Goal: Transaction & Acquisition: Purchase product/service

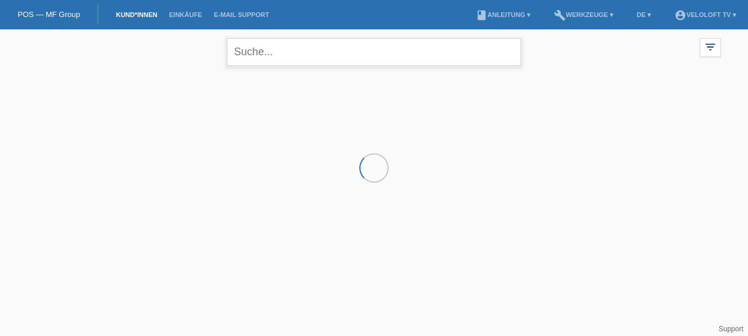
click at [305, 48] on input "text" at bounding box center [374, 52] width 294 height 28
type input "Fabrice Jud"
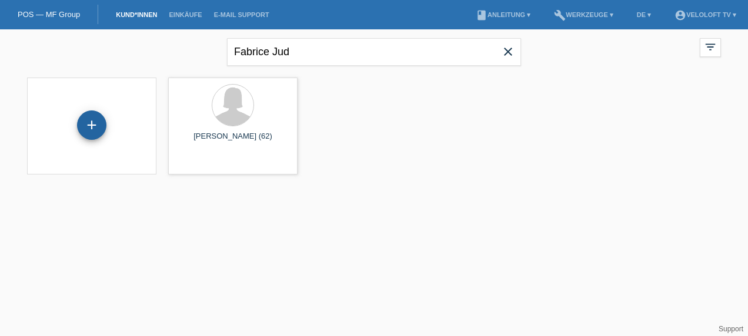
click at [86, 129] on div "+" at bounding box center [91, 125] width 29 height 29
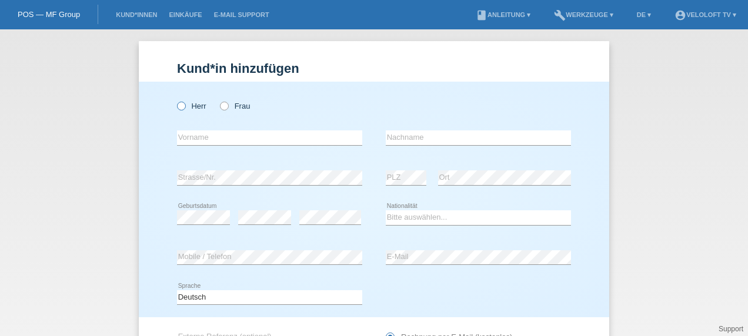
click at [188, 105] on label "Herr" at bounding box center [191, 106] width 29 height 9
click at [185, 105] on input "Herr" at bounding box center [181, 106] width 8 height 8
radio input "true"
click at [202, 146] on icon at bounding box center [269, 145] width 185 height 1
click at [204, 144] on input "text" at bounding box center [269, 138] width 185 height 15
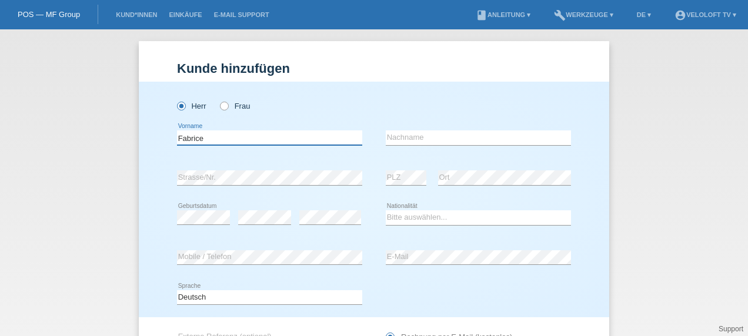
type input "Fabrice"
type input "Jud"
click at [396, 214] on select "Bitte auswählen... Schweiz Deutschland Liechtenstein Österreich ------------ Af…" at bounding box center [478, 218] width 185 height 14
select select "CH"
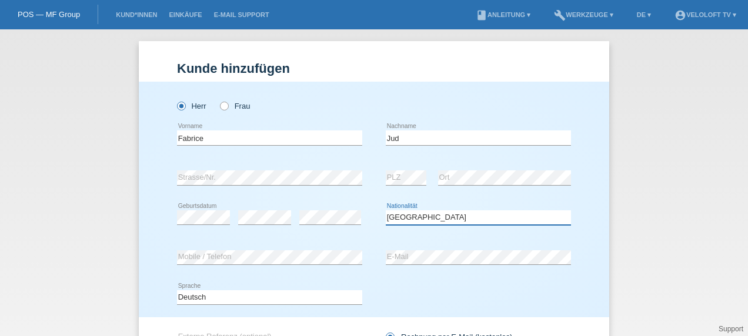
click at [386, 211] on select "Bitte auswählen... Schweiz Deutschland Liechtenstein Österreich ------------ Af…" at bounding box center [478, 218] width 185 height 14
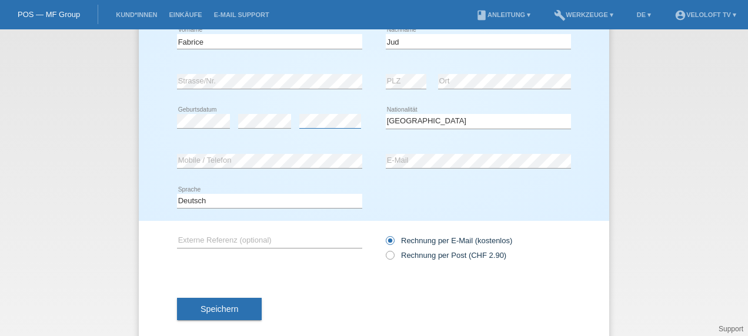
scroll to position [115, 0]
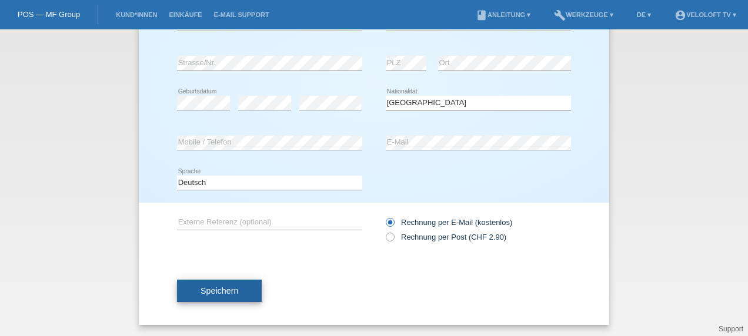
click at [206, 290] on span "Speichern" at bounding box center [220, 290] width 38 height 9
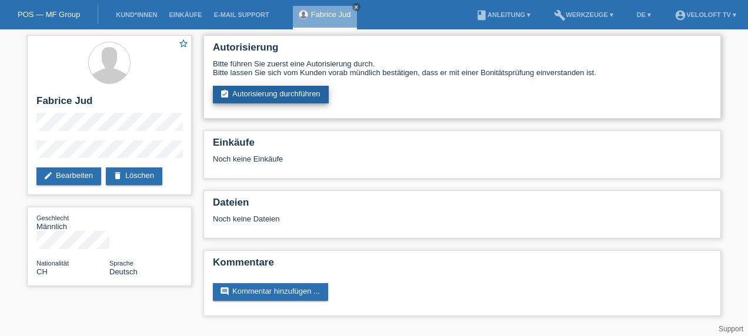
click at [286, 96] on link "assignment_turned_in Autorisierung durchführen" at bounding box center [271, 95] width 116 height 18
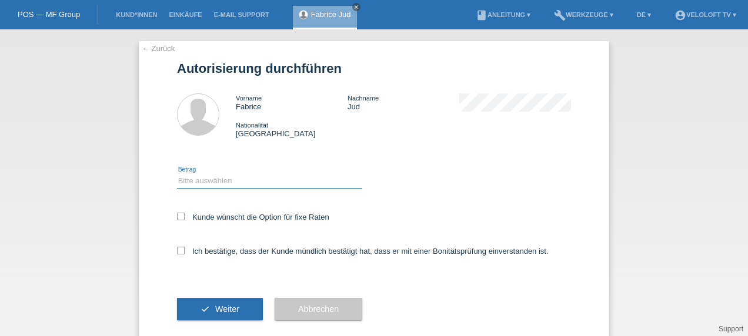
click at [208, 181] on select "Bitte auswählen CHF 1.00 - CHF 499.00 CHF 500.00 - CHF 1'999.00 CHF 2'000.00 - …" at bounding box center [269, 181] width 185 height 14
select select "3"
click at [177, 174] on select "Bitte auswählen CHF 1.00 - CHF 499.00 CHF 500.00 - CHF 1'999.00 CHF 2'000.00 - …" at bounding box center [269, 181] width 185 height 14
click at [199, 218] on label "Kunde wünscht die Option für fixe Raten" at bounding box center [253, 217] width 152 height 9
click at [185, 218] on input "Kunde wünscht die Option für fixe Raten" at bounding box center [181, 217] width 8 height 8
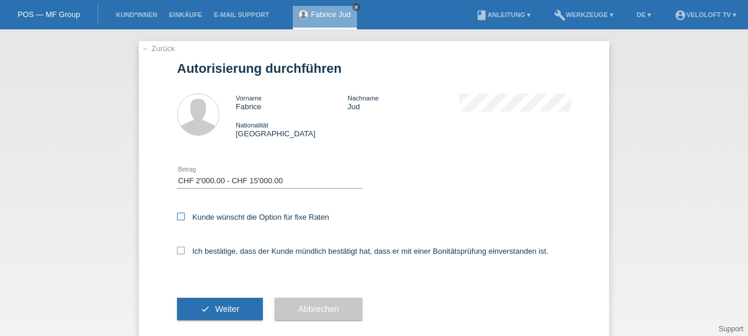
checkbox input "true"
click at [212, 246] on div "Ich bestätige, dass der Kunde mündlich bestätigt hat, dass er mit einer Bonität…" at bounding box center [374, 255] width 394 height 40
click at [181, 258] on div "Ich bestätige, dass der Kunde mündlich bestätigt hat, dass er mit einer Bonität…" at bounding box center [374, 255] width 394 height 40
click at [177, 253] on icon at bounding box center [181, 251] width 8 height 8
click at [177, 253] on input "Ich bestätige, dass der Kunde mündlich bestätigt hat, dass er mit einer Bonität…" at bounding box center [181, 251] width 8 height 8
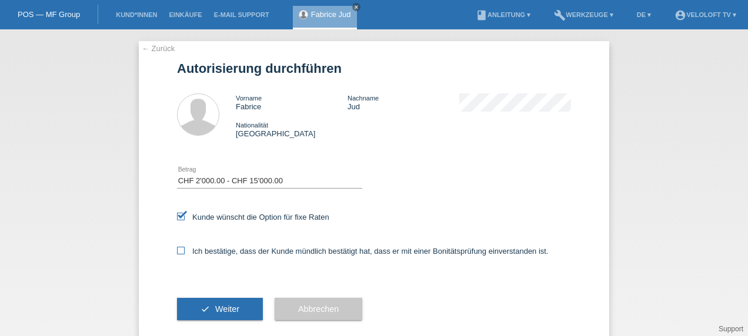
checkbox input "true"
click at [220, 309] on span "Weiter" at bounding box center [227, 309] width 24 height 9
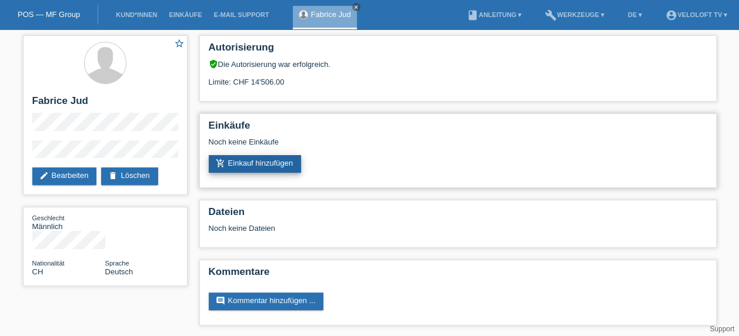
click at [265, 162] on link "add_shopping_cart Einkauf hinzufügen" at bounding box center [255, 164] width 93 height 18
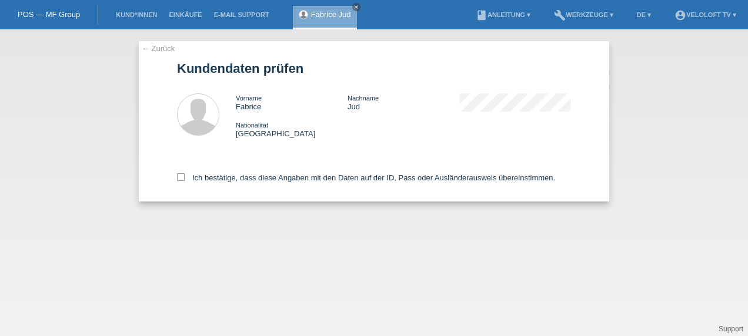
click at [263, 172] on div "Ich bestätige, dass diese Angaben mit den Daten auf der ID, Pass oder Ausländer…" at bounding box center [374, 176] width 394 height 52
click at [181, 176] on icon at bounding box center [181, 178] width 8 height 8
click at [181, 176] on input "Ich bestätige, dass diese Angaben mit den Daten auf der ID, Pass oder Ausländer…" at bounding box center [181, 178] width 8 height 8
checkbox input "true"
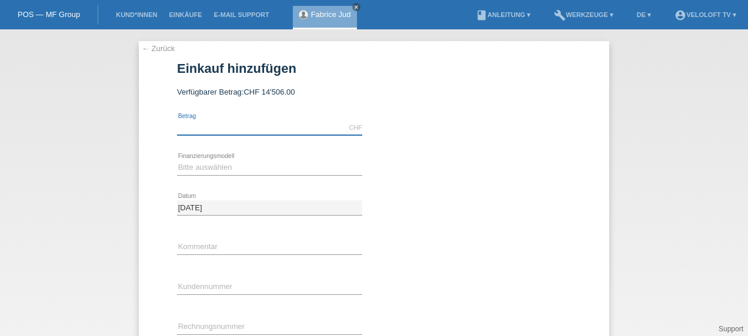
click at [233, 128] on input "text" at bounding box center [269, 128] width 185 height 15
paste input "7224.15.-"
type input "NaN"
click at [324, 167] on select "Bitte auswählen Fixe Raten Kauf auf Rechnung mit Teilzahlungsoption" at bounding box center [269, 168] width 185 height 14
select select "77"
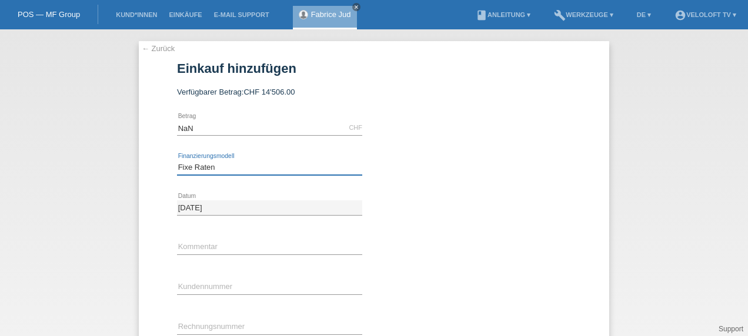
click at [177, 161] on select "Bitte auswählen Fixe Raten Kauf auf Rechnung mit Teilzahlungsoption" at bounding box center [269, 168] width 185 height 14
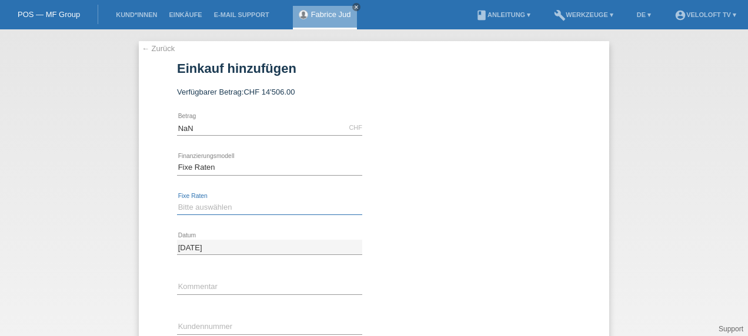
click at [238, 206] on select "Bitte auswählen 4 Raten 5 Raten 6 Raten 7 Raten 8 Raten 9 Raten 10 Raten 11 Rat…" at bounding box center [269, 208] width 185 height 14
select select "202"
click at [177, 201] on select "Bitte auswählen 4 Raten 5 Raten 6 Raten 7 Raten 8 Raten 9 Raten 10 Raten 11 Rat…" at bounding box center [269, 208] width 185 height 14
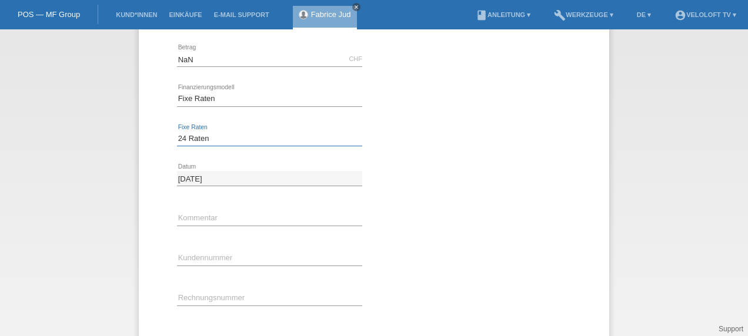
scroll to position [88, 0]
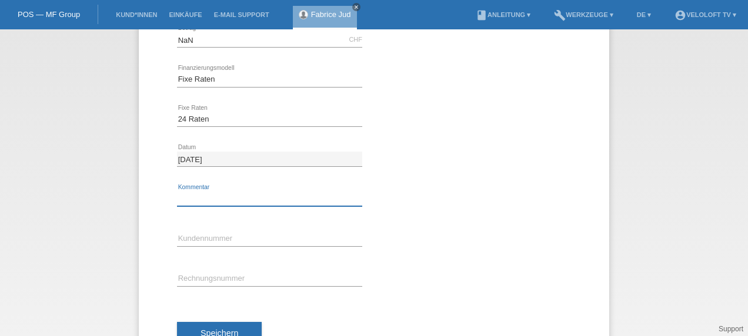
click at [241, 197] on input "text" at bounding box center [269, 199] width 185 height 15
type input "Ticket 222696"
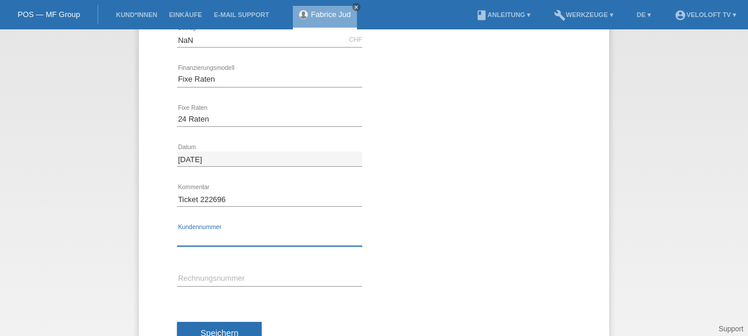
click at [225, 239] on input "text" at bounding box center [269, 239] width 185 height 15
paste input "K230963"
click at [237, 244] on input "K230963" at bounding box center [269, 239] width 185 height 15
type input "K230963"
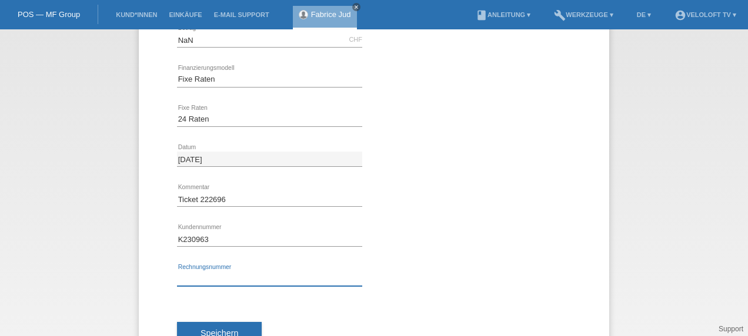
click at [260, 276] on input "text" at bounding box center [269, 279] width 185 height 15
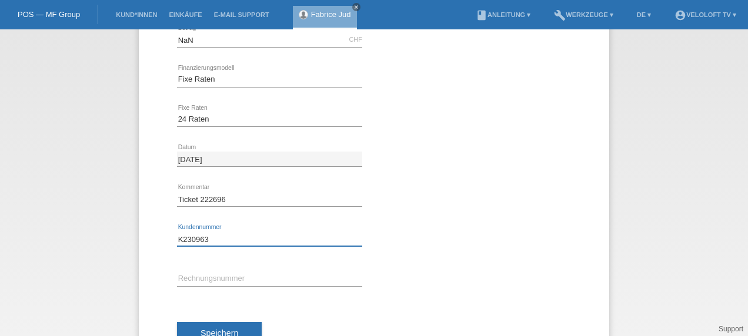
click at [232, 235] on input "K230963" at bounding box center [269, 239] width 185 height 15
click at [212, 324] on button "Speichern" at bounding box center [219, 333] width 85 height 22
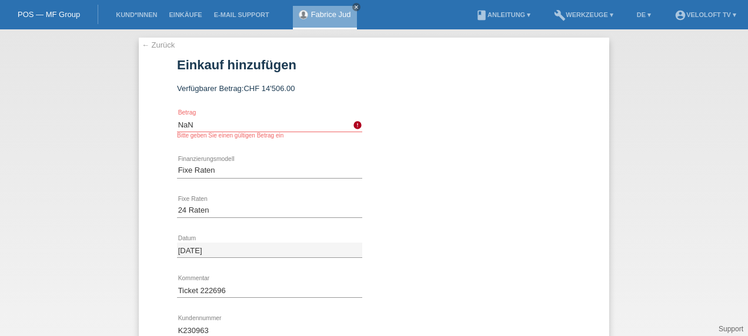
scroll to position [0, 0]
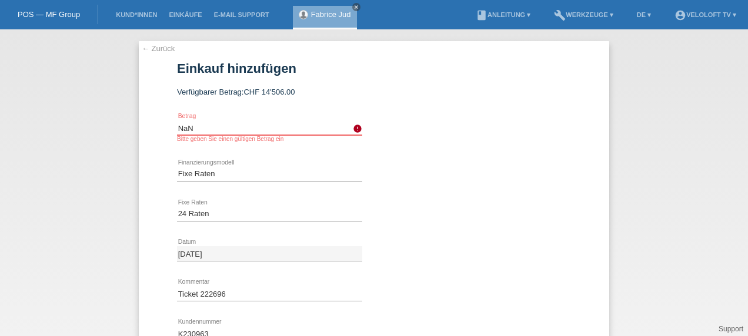
click at [207, 128] on input "NaN" at bounding box center [269, 128] width 185 height 15
type input "Na"
paste input "7224.15"
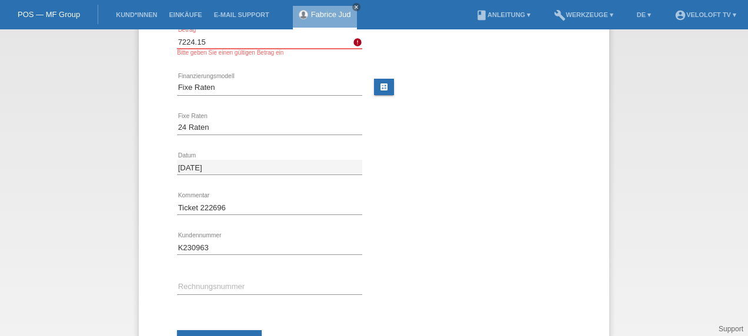
scroll to position [131, 0]
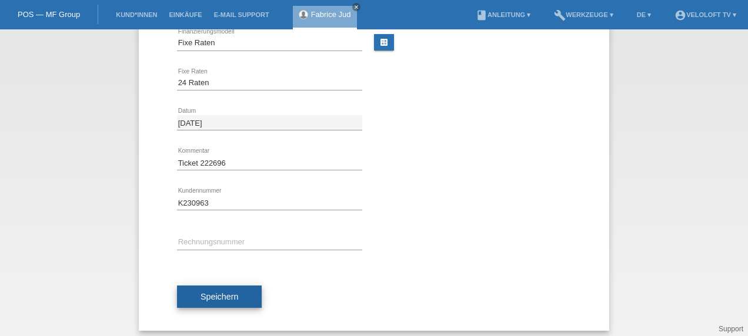
type input "7224.15"
click at [201, 298] on span "Speichern" at bounding box center [220, 296] width 38 height 9
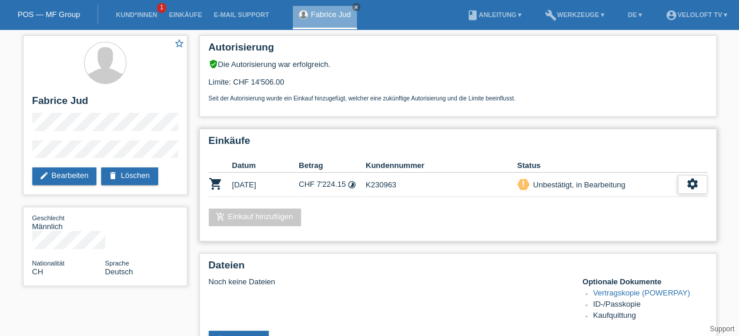
click at [700, 185] on div "settings" at bounding box center [692, 184] width 29 height 19
click at [694, 184] on icon "settings" at bounding box center [692, 184] width 13 height 13
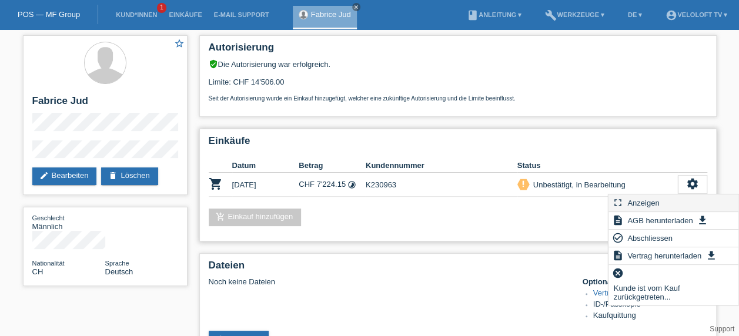
click at [652, 202] on span "Anzeigen" at bounding box center [643, 203] width 35 height 14
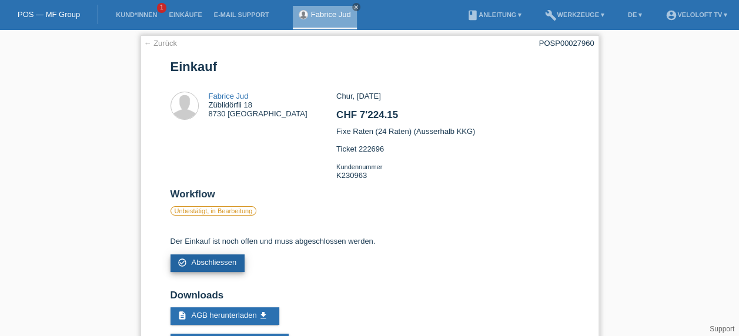
click at [216, 271] on link "check_circle_outline Abschliessen" at bounding box center [208, 264] width 75 height 18
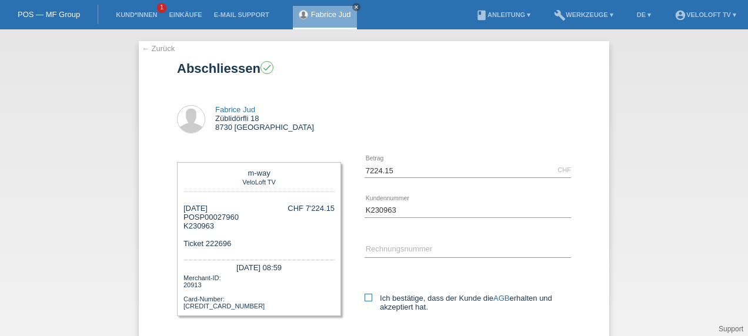
click at [367, 295] on icon at bounding box center [369, 298] width 8 height 8
click at [367, 295] on input "Ich bestätige, dass der Kunde die AGB erhalten und akzeptiert hat." at bounding box center [369, 298] width 8 height 8
checkbox input "true"
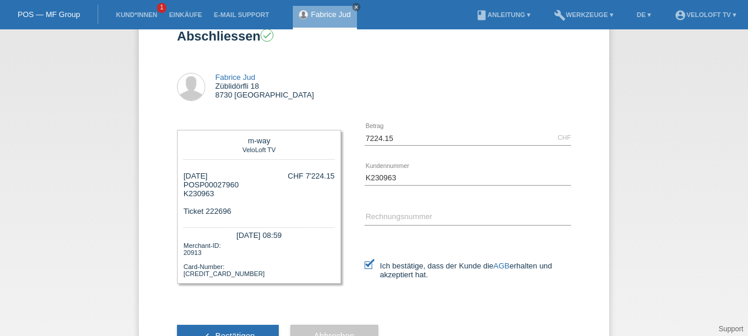
scroll to position [78, 0]
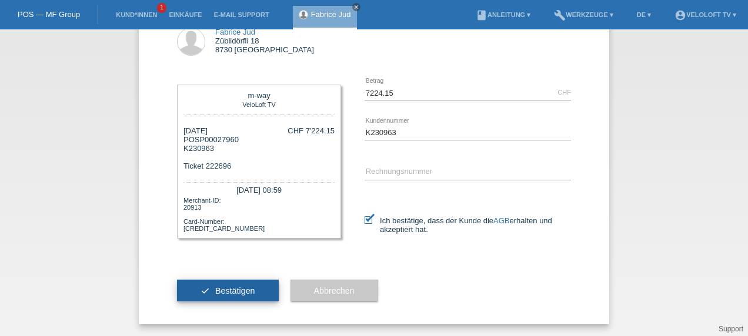
click at [235, 288] on span "Bestätigen" at bounding box center [235, 290] width 40 height 9
